Goal: Use online tool/utility: Utilize a website feature to perform a specific function

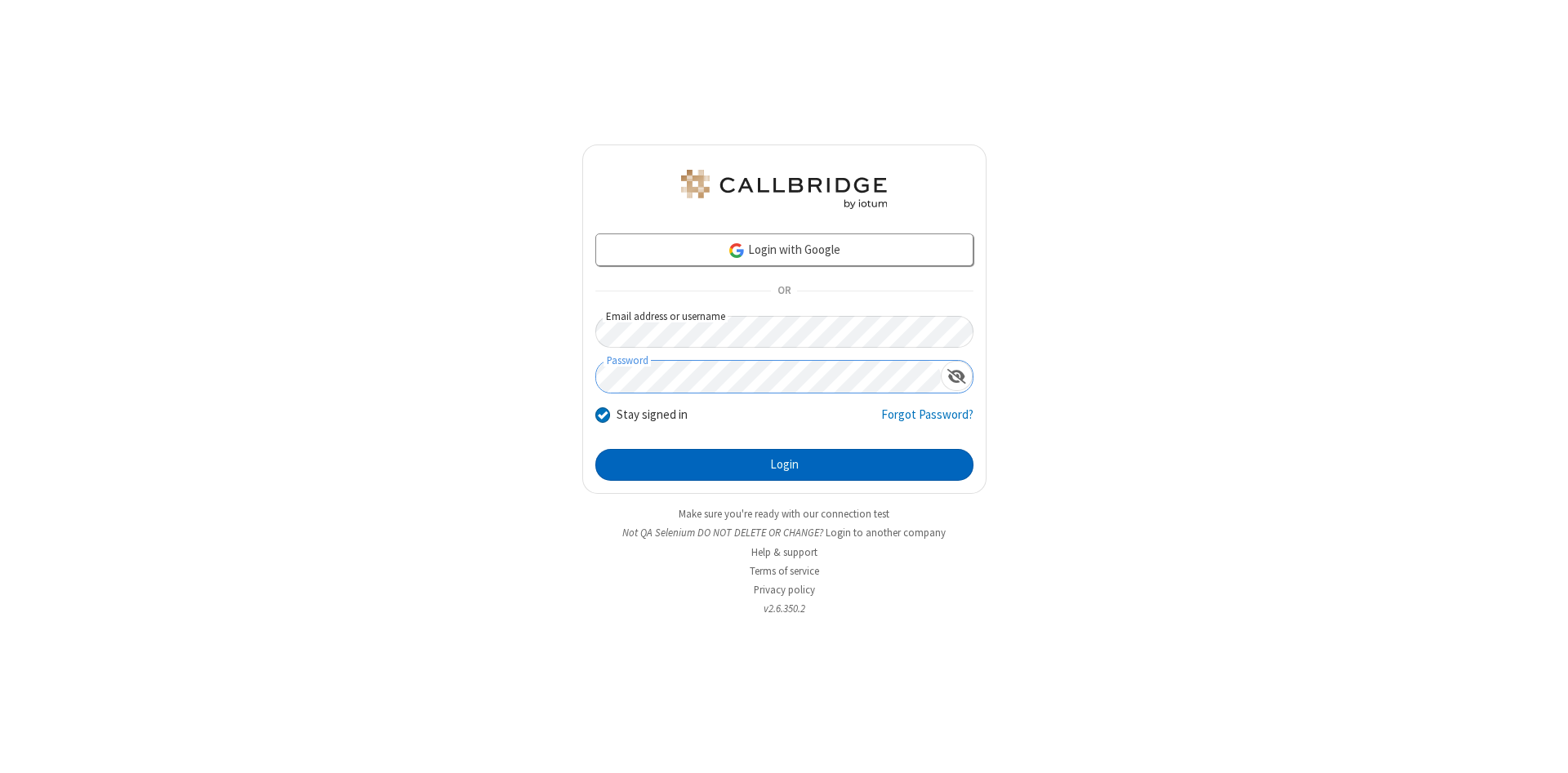
click at [784, 465] on button "Login" at bounding box center [784, 465] width 378 height 33
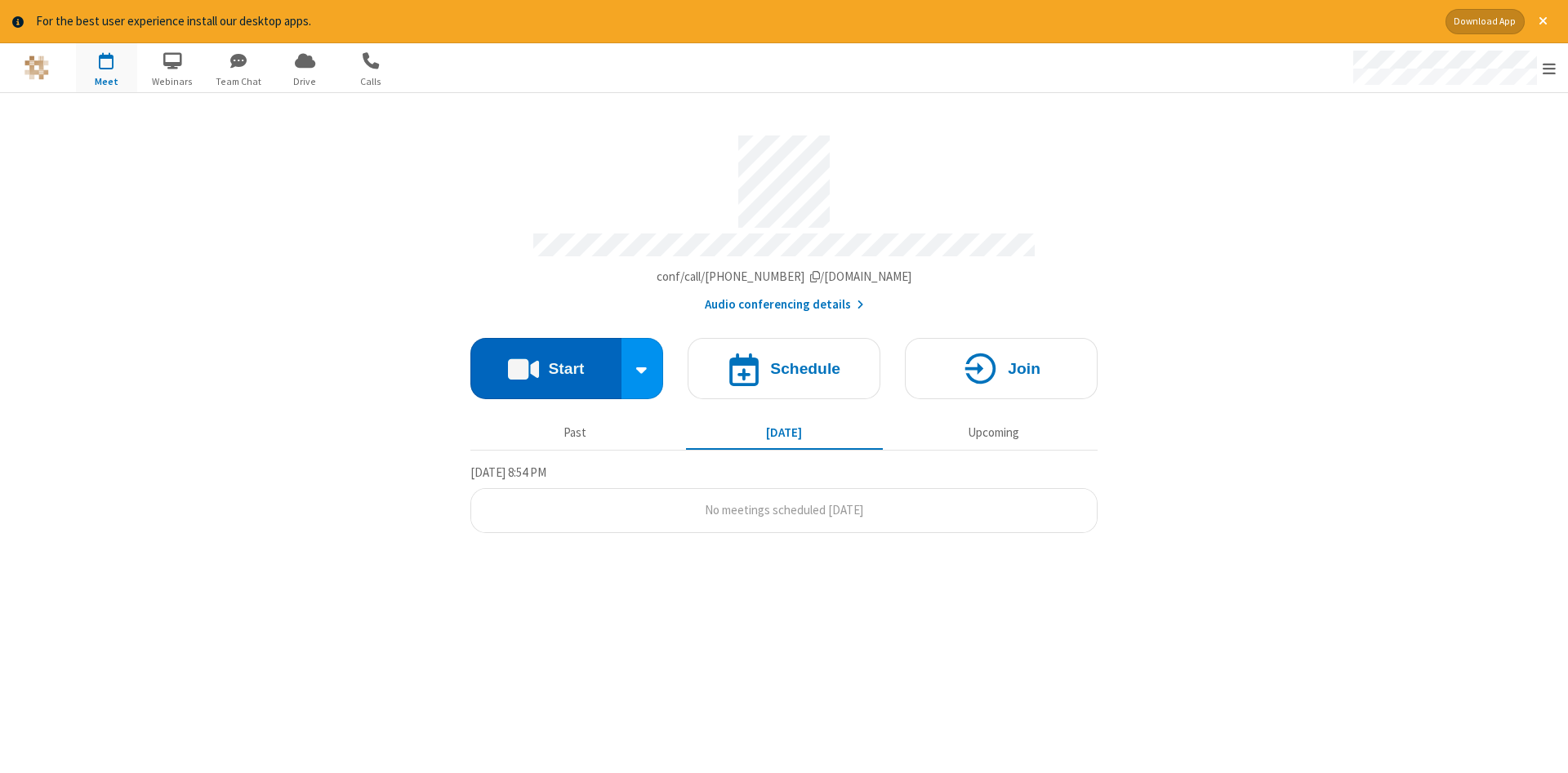
click at [546, 362] on button "Start" at bounding box center [545, 368] width 151 height 61
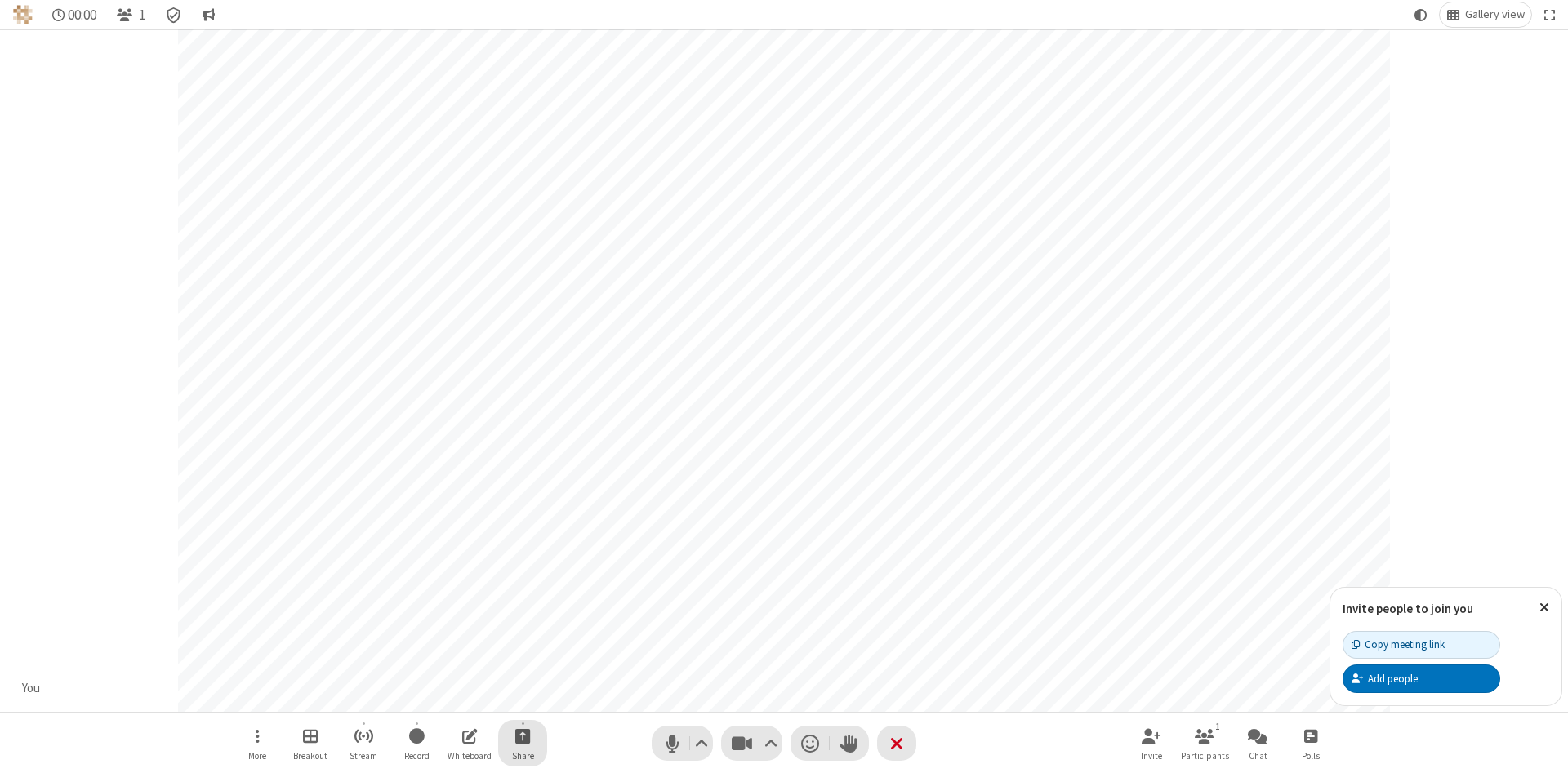
click at [521, 736] on span "Start sharing" at bounding box center [522, 737] width 16 height 21
click at [521, 636] on span "Share additional camera" at bounding box center [532, 639] width 121 height 14
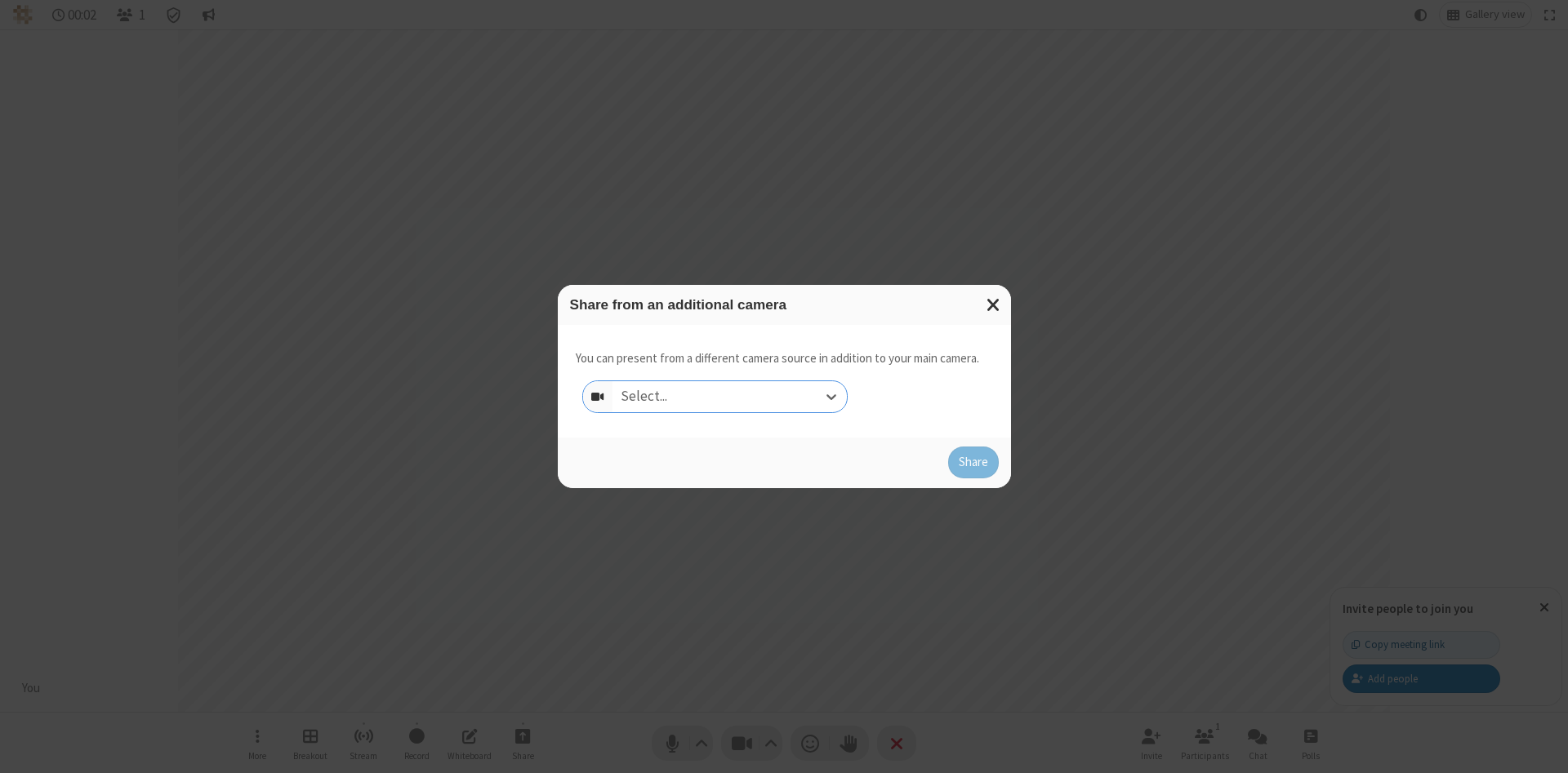
click at [729, 396] on div "Select..." at bounding box center [729, 396] width 234 height 31
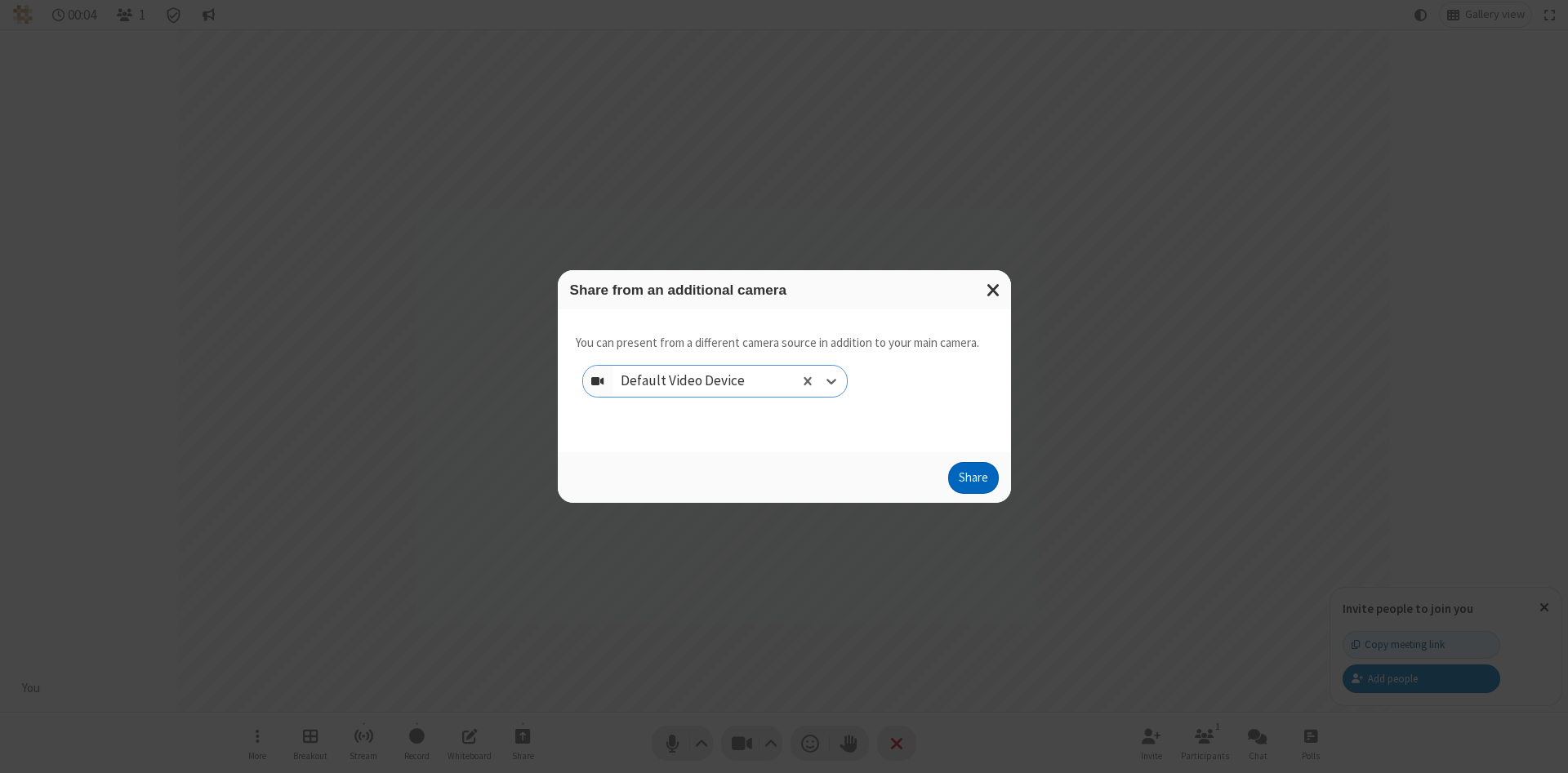
click at [973, 482] on button "Share" at bounding box center [974, 478] width 51 height 33
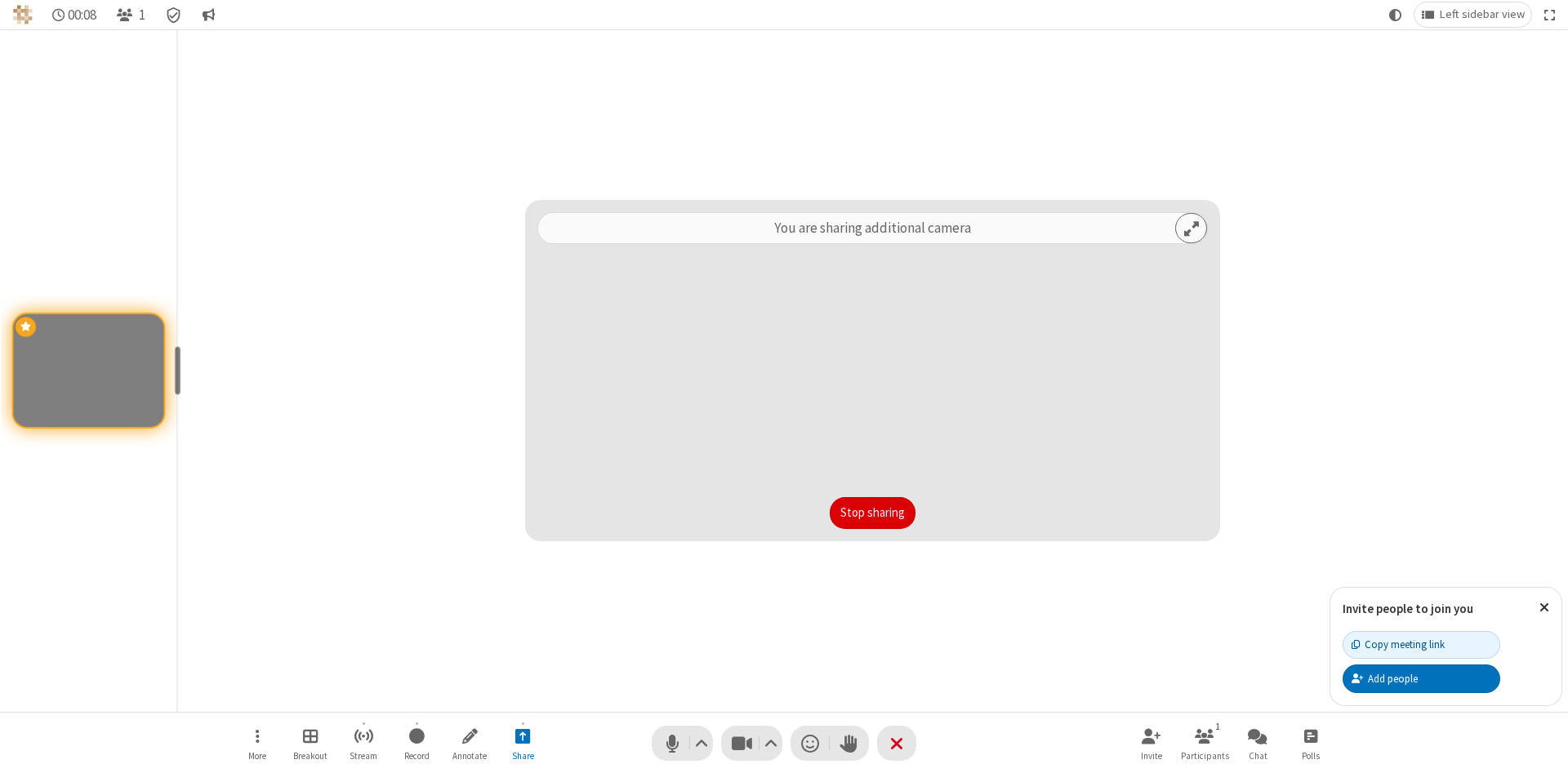
click at [872, 513] on button "Stop sharing" at bounding box center [872, 513] width 86 height 33
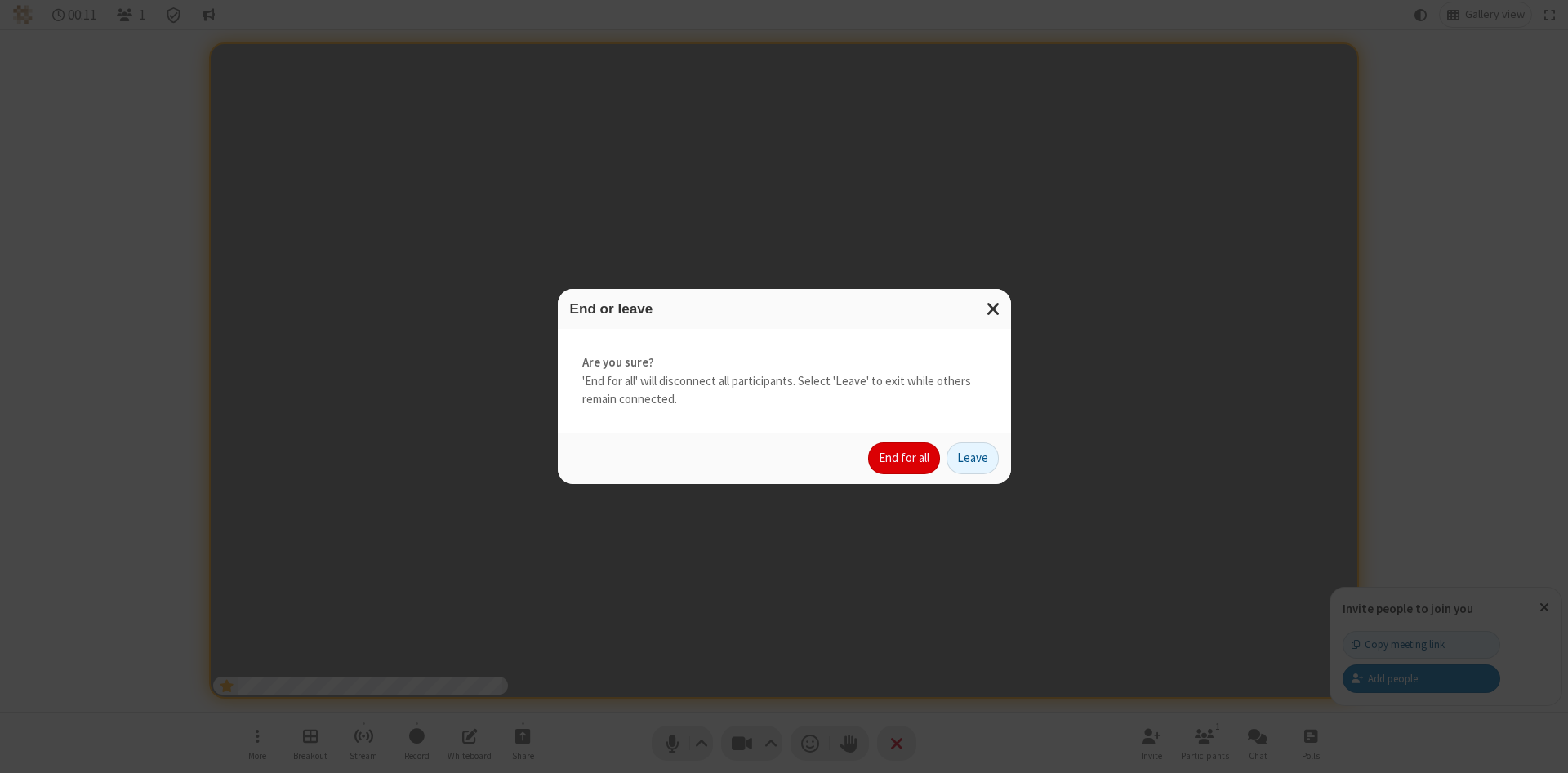
click at [905, 458] on button "End for all" at bounding box center [903, 459] width 72 height 33
